Goal: Task Accomplishment & Management: Use online tool/utility

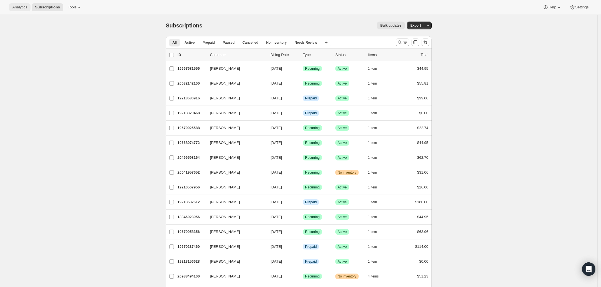
click at [17, 5] on span "Analytics" at bounding box center [19, 7] width 15 height 4
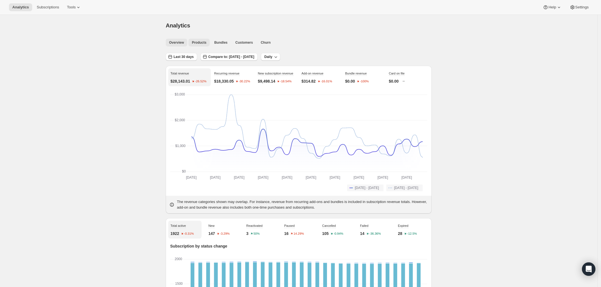
click at [201, 42] on span "Products" at bounding box center [199, 42] width 15 height 4
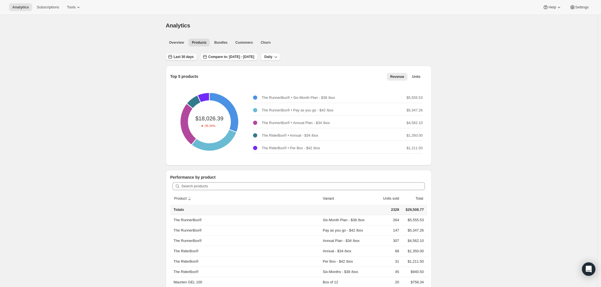
click at [178, 56] on span "Last 30 days" at bounding box center [184, 57] width 20 height 4
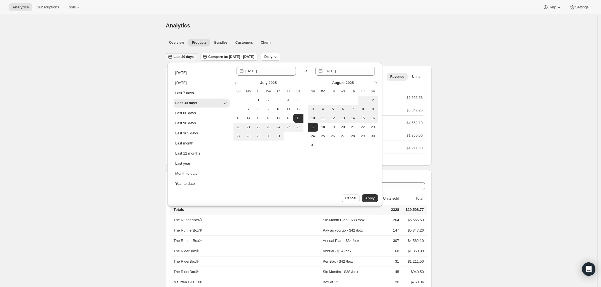
click at [178, 56] on span "Last 30 days" at bounding box center [184, 57] width 20 height 4
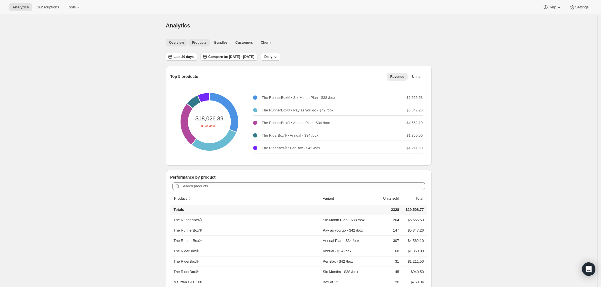
click at [181, 42] on span "Overview" at bounding box center [176, 42] width 15 height 4
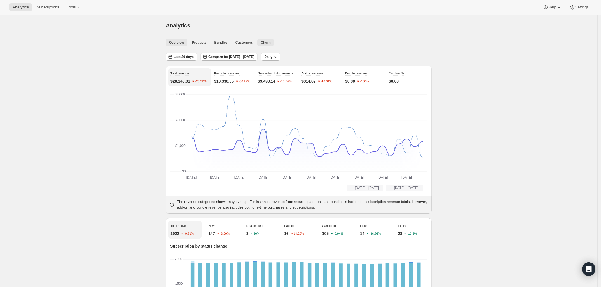
click at [262, 41] on span "Churn" at bounding box center [266, 42] width 10 height 4
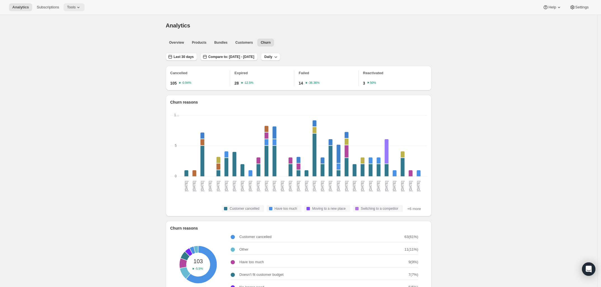
click at [68, 9] on span "Tools" at bounding box center [71, 7] width 9 height 4
click at [72, 67] on div "Inventory Projections Info Beta" at bounding box center [76, 67] width 50 height 6
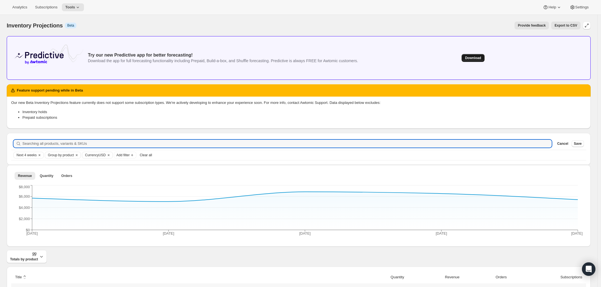
click at [470, 55] on button "Download" at bounding box center [473, 58] width 23 height 8
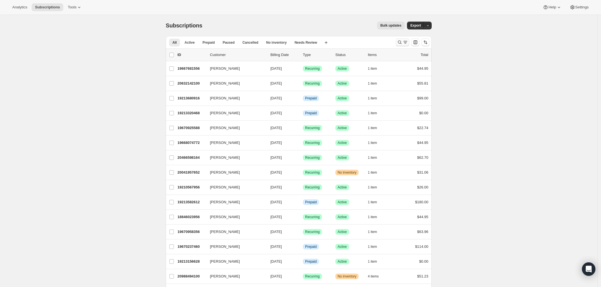
click at [405, 44] on icon "Search and filter results" at bounding box center [406, 42] width 6 height 6
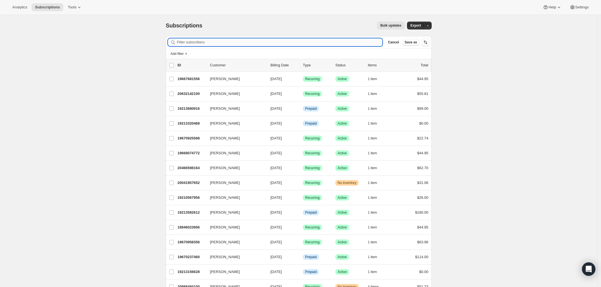
click at [197, 42] on input "Filter subscribers" at bounding box center [280, 42] width 206 height 8
click at [187, 53] on icon "Add filter" at bounding box center [186, 54] width 4 height 4
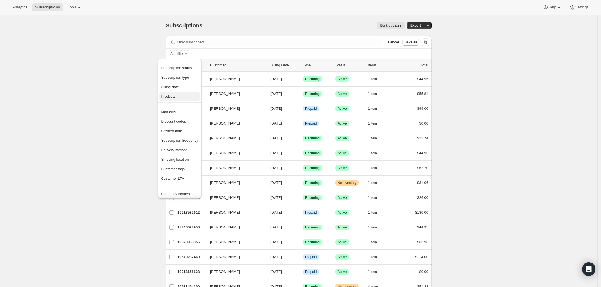
click at [174, 96] on span "Products" at bounding box center [168, 96] width 14 height 4
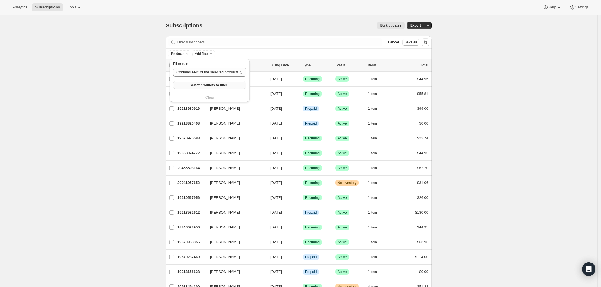
click at [211, 86] on span "Select products to filter..." at bounding box center [210, 85] width 40 height 4
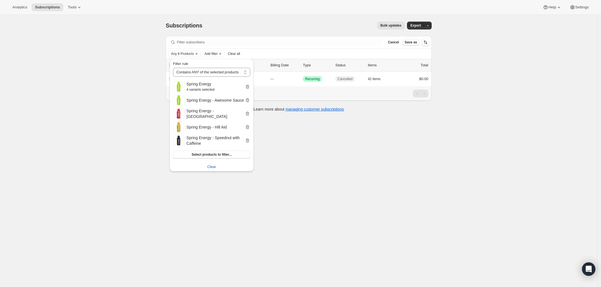
click at [364, 238] on div "Subscriptions. This page is ready Subscriptions Bulk updates More actions Bulk …" at bounding box center [299, 158] width 598 height 287
